Goal: Task Accomplishment & Management: Manage account settings

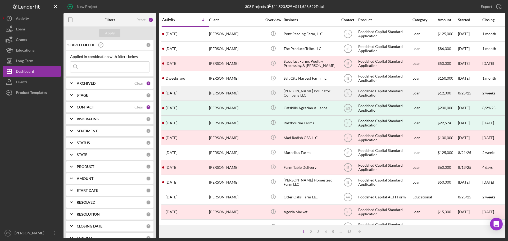
click at [255, 92] on div "[PERSON_NAME]" at bounding box center [235, 93] width 53 height 14
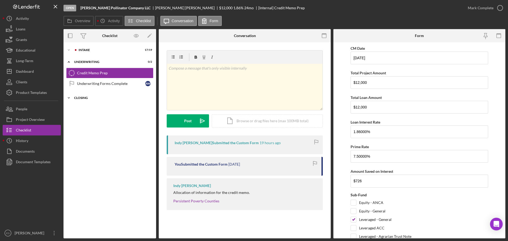
click at [84, 98] on div "Closing" at bounding box center [111, 97] width 75 height 3
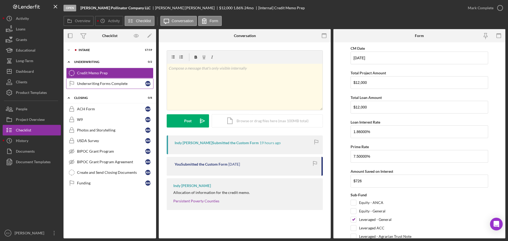
click at [92, 85] on div "Underwriting Forms Complete" at bounding box center [111, 83] width 68 height 4
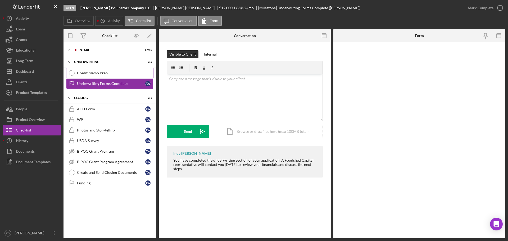
click at [107, 75] on div "Credit Memo Prep" at bounding box center [115, 73] width 76 height 4
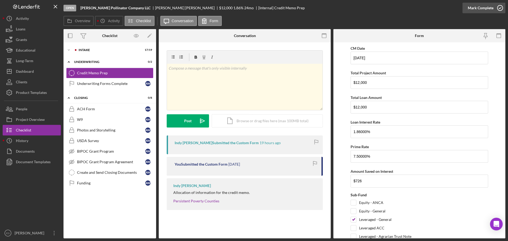
click at [476, 11] on div "Mark Complete" at bounding box center [481, 8] width 26 height 11
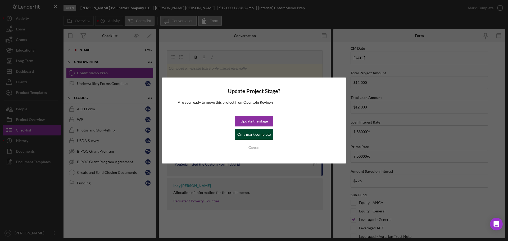
click at [255, 137] on div "Only mark complete" at bounding box center [253, 134] width 33 height 11
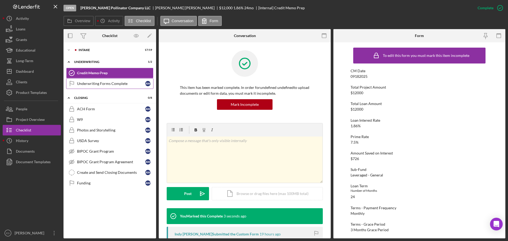
click at [80, 80] on link "Underwriting Forms Complete Underwriting Forms Complete A W" at bounding box center [109, 83] width 87 height 11
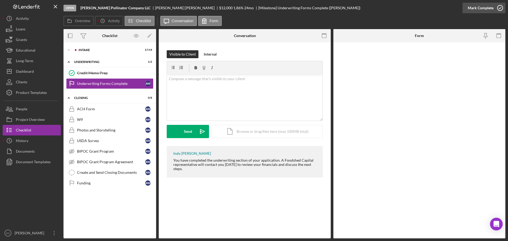
click at [483, 8] on div "Mark Complete" at bounding box center [481, 8] width 26 height 11
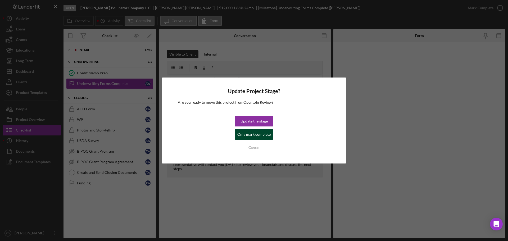
click at [242, 136] on div "Only mark complete" at bounding box center [253, 134] width 33 height 11
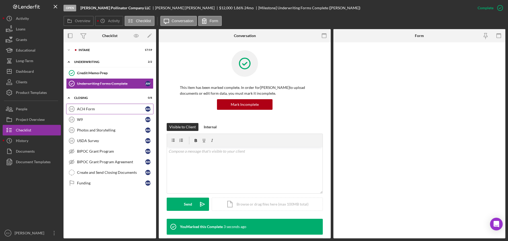
click at [113, 109] on div "ACH Form" at bounding box center [111, 109] width 68 height 4
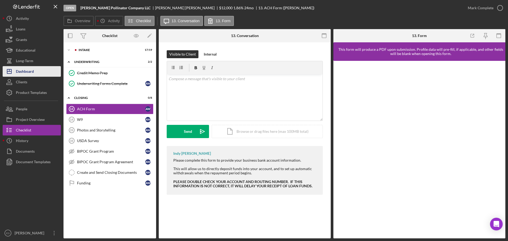
click at [32, 70] on div "Dashboard" at bounding box center [25, 72] width 18 height 12
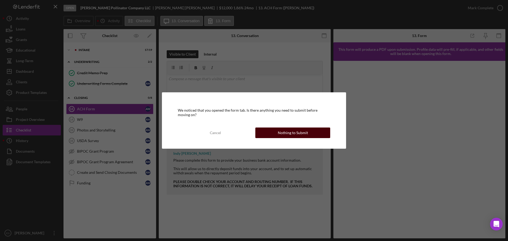
click at [283, 131] on div "Nothing to Submit" at bounding box center [293, 132] width 30 height 11
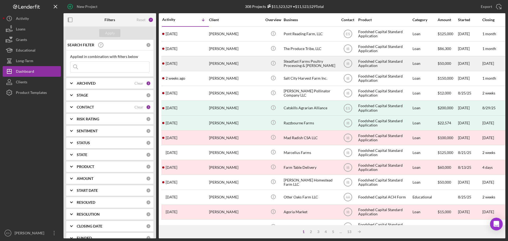
click at [233, 66] on div "[PERSON_NAME]" at bounding box center [235, 64] width 53 height 14
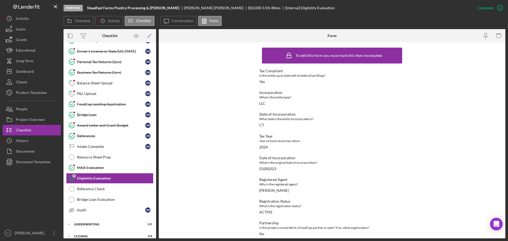
scroll to position [47, 0]
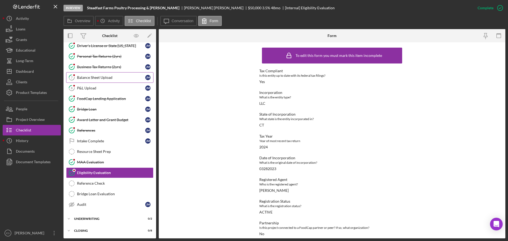
click at [115, 75] on div "Balance Sheet Upload" at bounding box center [111, 77] width 68 height 4
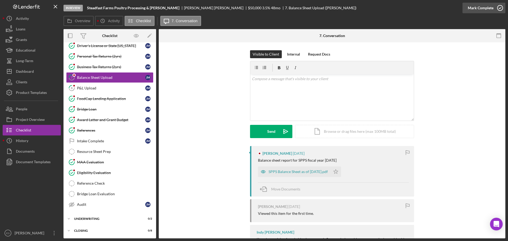
click at [482, 10] on div "Mark Complete" at bounding box center [481, 8] width 26 height 11
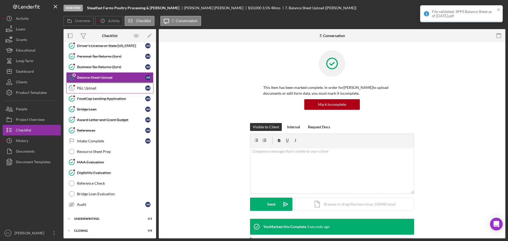
click at [109, 89] on div "P&L Upload" at bounding box center [111, 88] width 68 height 4
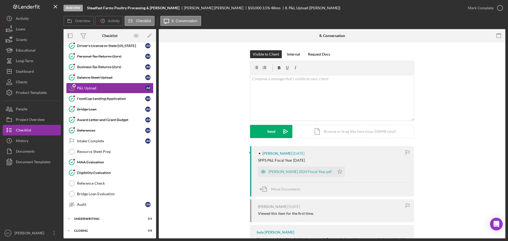
click at [484, 10] on div "Mark Complete" at bounding box center [481, 8] width 26 height 11
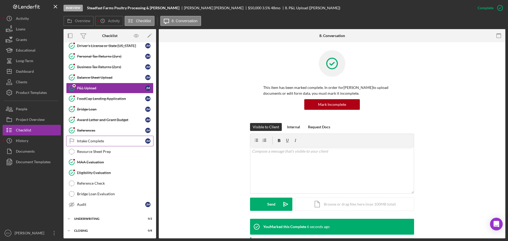
click at [103, 142] on div "Intake Complete" at bounding box center [111, 141] width 68 height 4
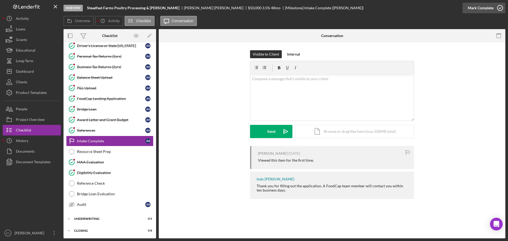
click at [486, 8] on div "Mark Complete" at bounding box center [481, 8] width 26 height 11
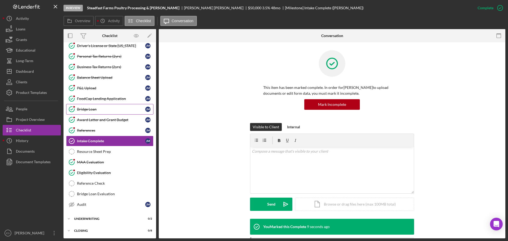
click at [120, 108] on div "Bridge Loan" at bounding box center [111, 109] width 68 height 4
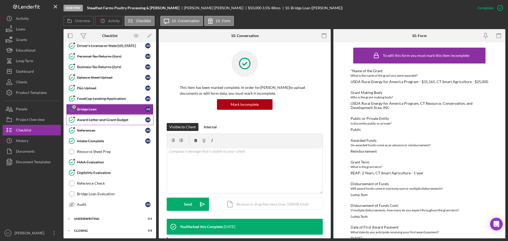
click at [108, 120] on div "Award Letter and Grant Budget" at bounding box center [111, 120] width 68 height 4
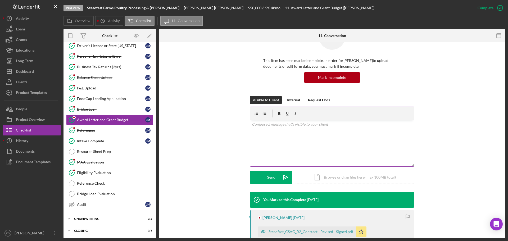
scroll to position [106, 0]
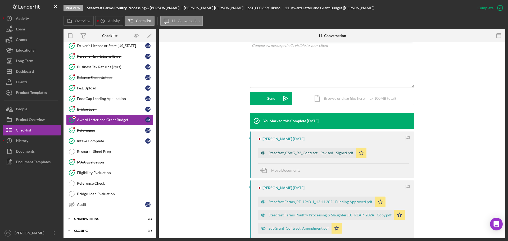
click at [301, 154] on div "Steadfast_CSAG_R2_Contract - Revised - Signed.pdf" at bounding box center [310, 153] width 85 height 4
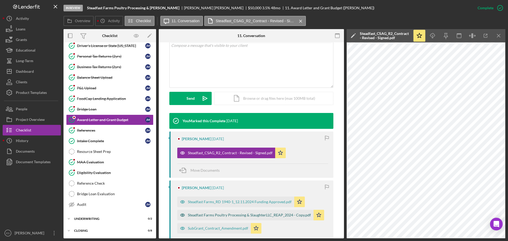
click at [233, 216] on div "Steadfast Farms Poultry Processing & SlaughterLLC_REAP_2024 - Copy.pdf" at bounding box center [249, 215] width 123 height 4
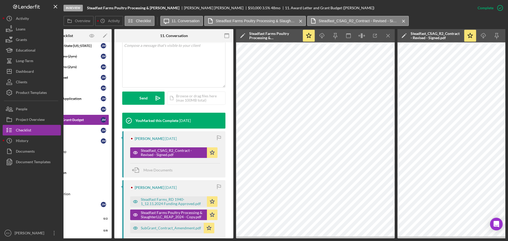
scroll to position [0, 95]
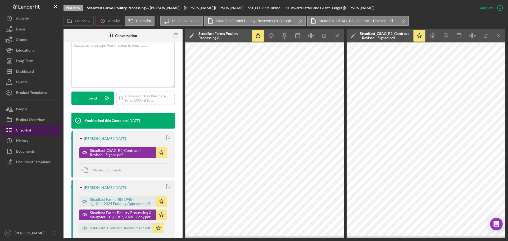
click at [41, 129] on button "Checklist" at bounding box center [32, 130] width 58 height 11
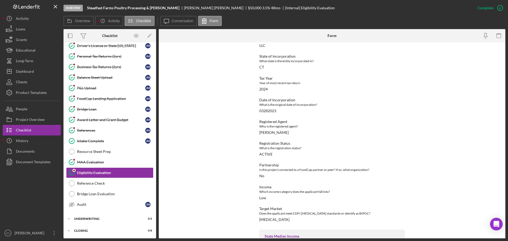
scroll to position [79, 0]
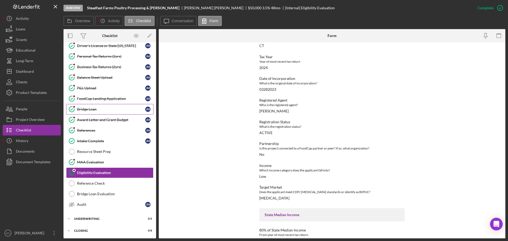
click at [122, 108] on div "Bridge Loan" at bounding box center [111, 109] width 68 height 4
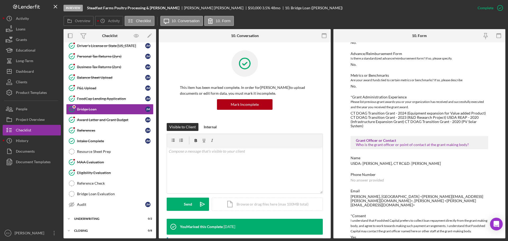
scroll to position [296, 0]
